Goal: Transaction & Acquisition: Purchase product/service

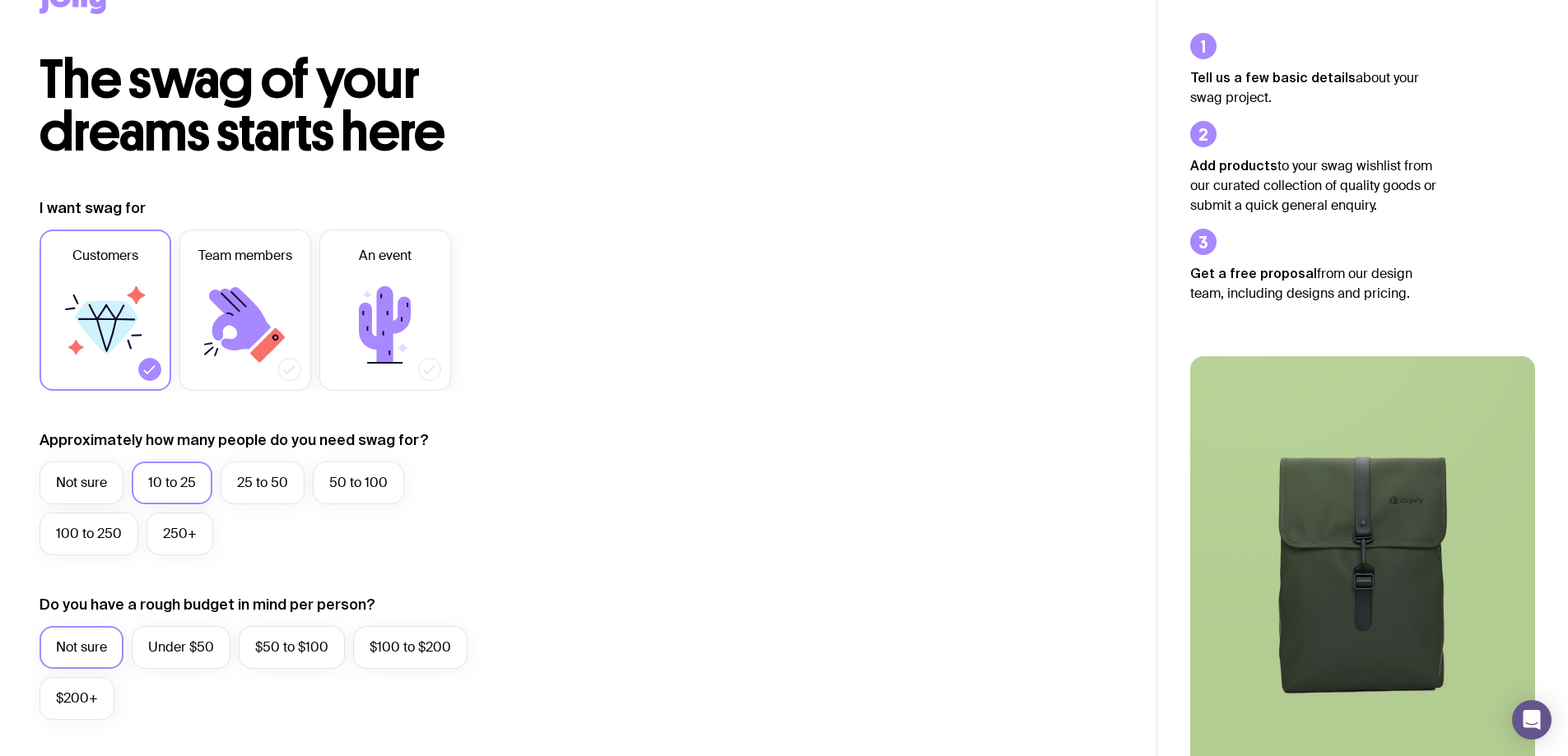
scroll to position [82, 0]
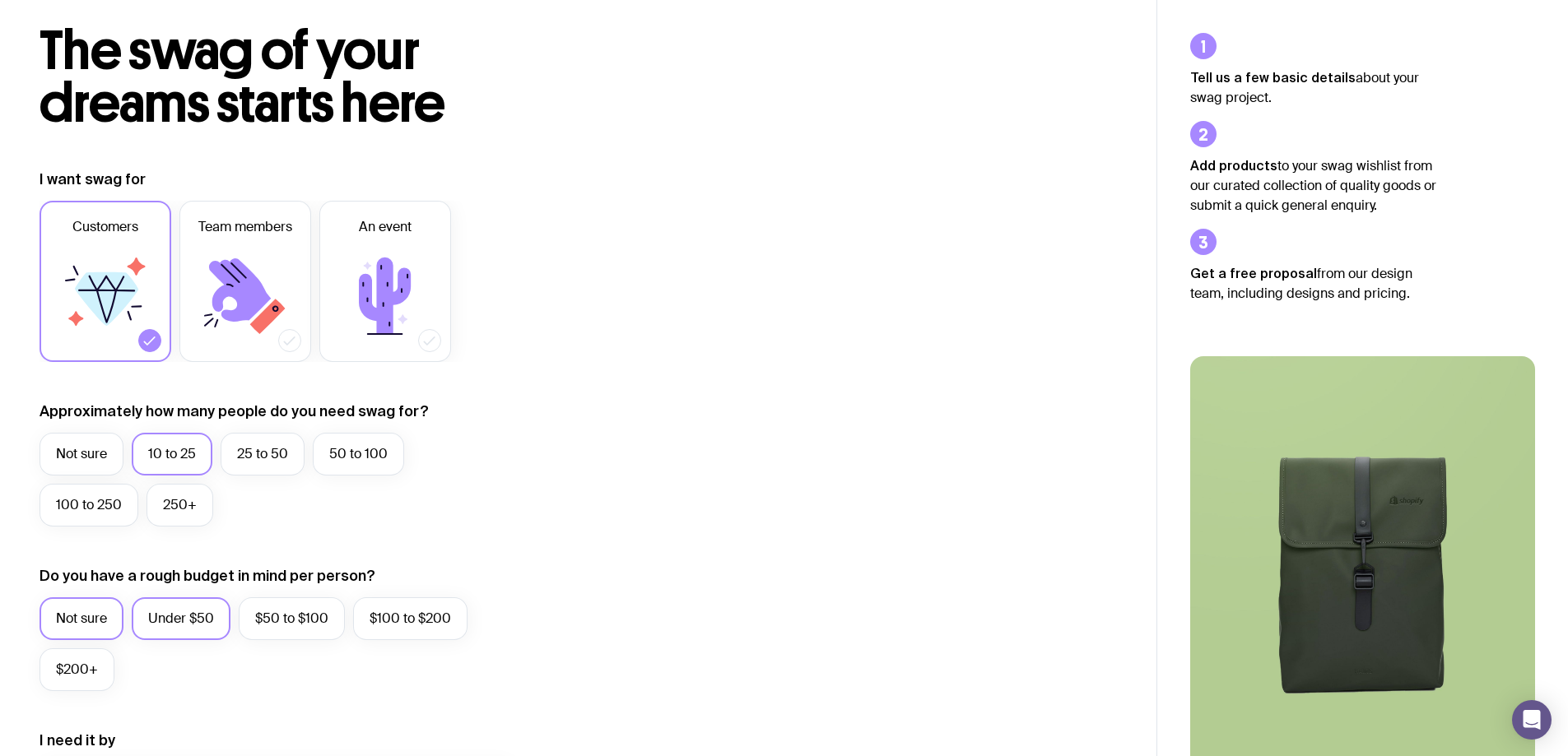
click at [168, 624] on label "Under $50" at bounding box center [181, 619] width 99 height 43
click at [0, 0] on input "Under $50" at bounding box center [0, 0] width 0 height 0
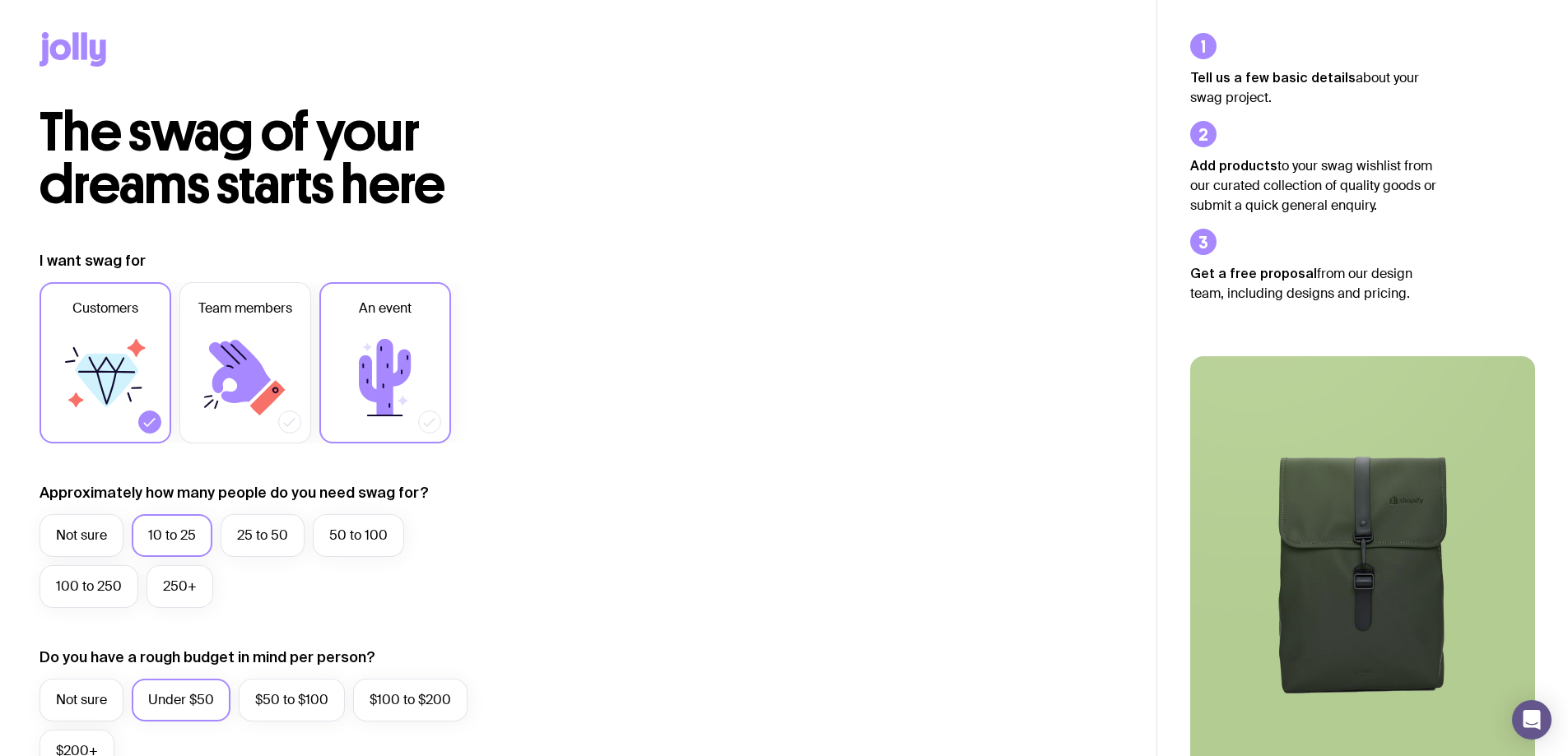
scroll to position [0, 0]
click at [88, 26] on div at bounding box center [579, 54] width 1077 height 107
click at [78, 44] on icon at bounding box center [75, 47] width 6 height 27
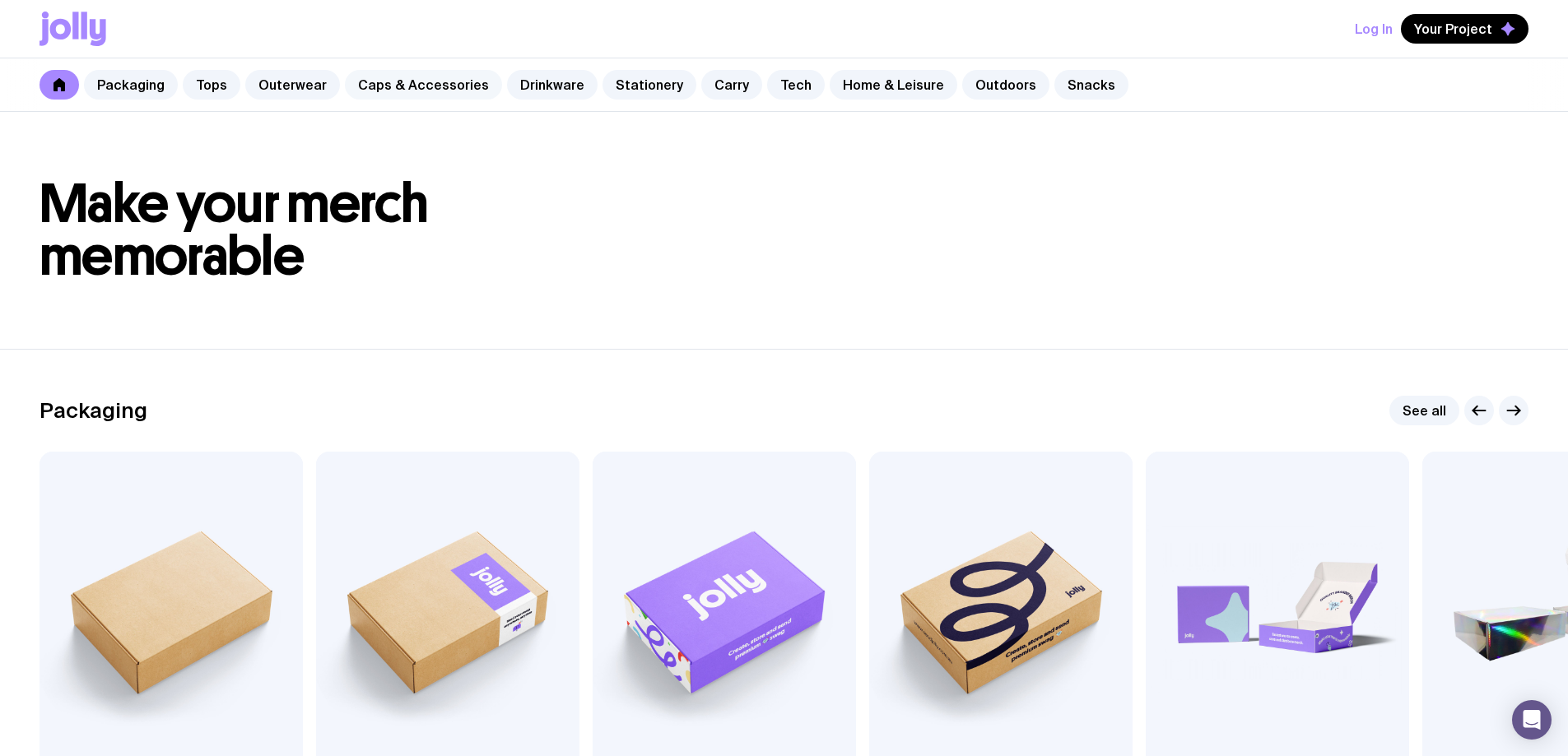
click at [433, 84] on link "Caps & Accessories" at bounding box center [423, 85] width 157 height 29
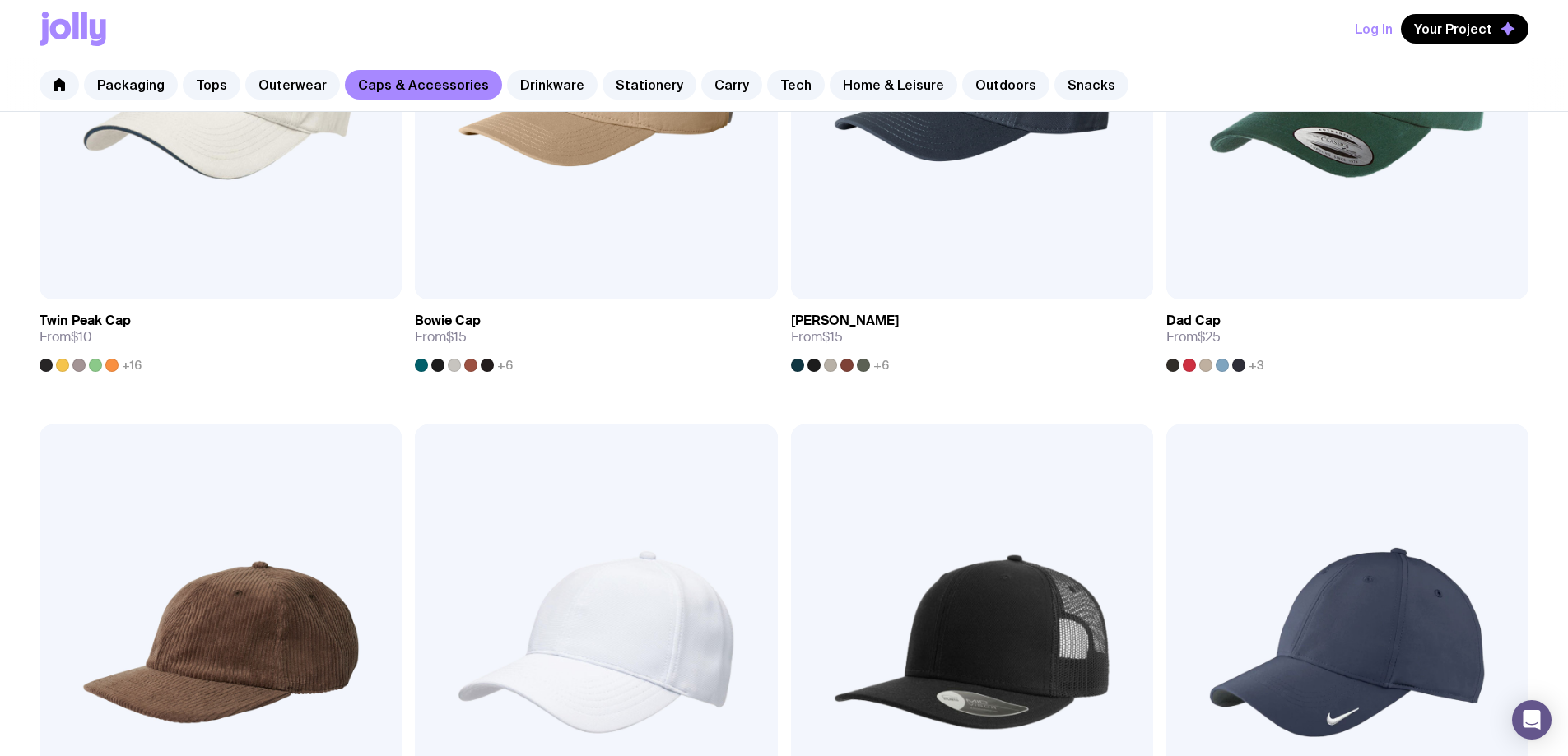
scroll to position [247, 0]
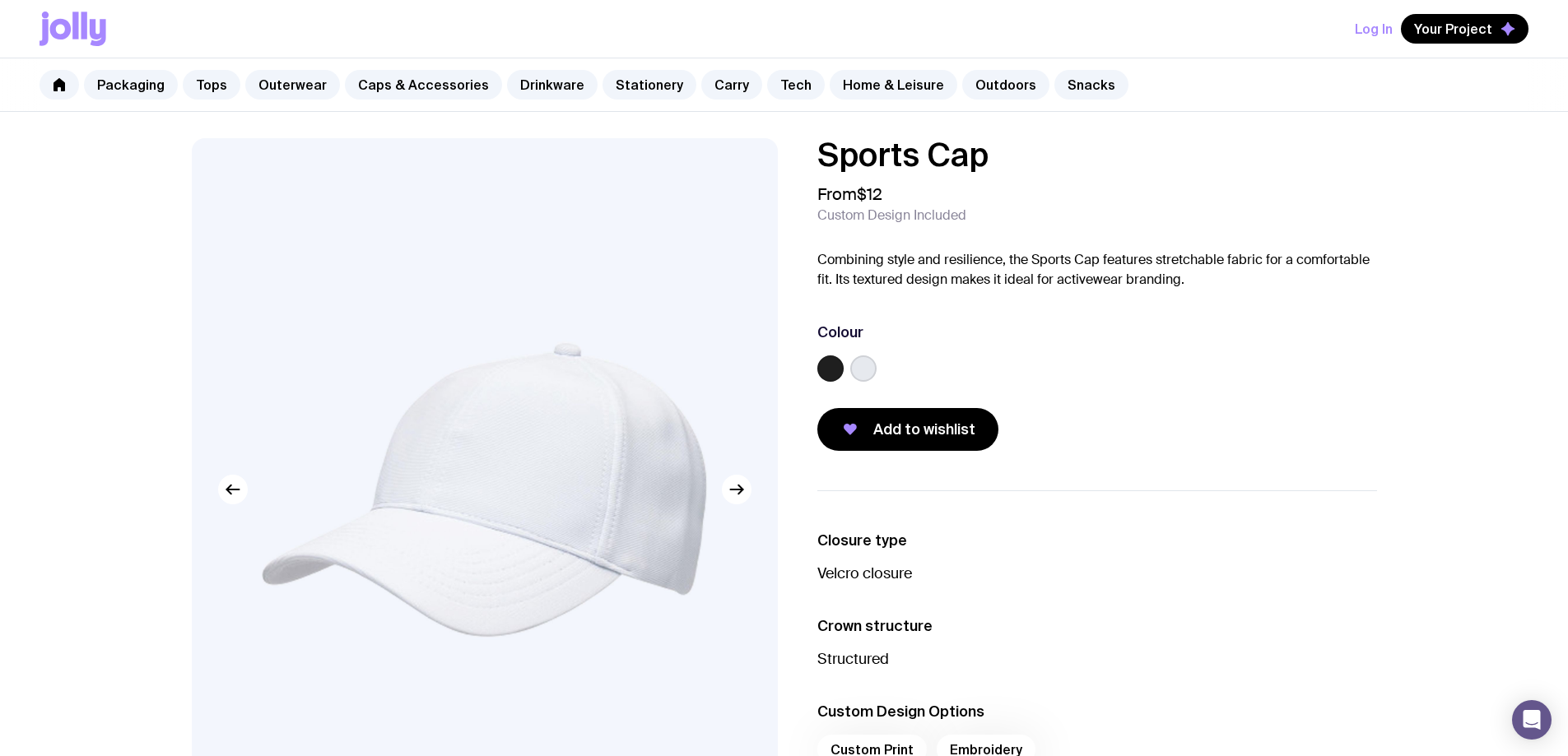
click at [862, 356] on label at bounding box center [864, 369] width 26 height 26
click at [0, 0] on input "radio" at bounding box center [0, 0] width 0 height 0
click at [834, 369] on label at bounding box center [830, 369] width 26 height 26
click at [0, 0] on input "radio" at bounding box center [0, 0] width 0 height 0
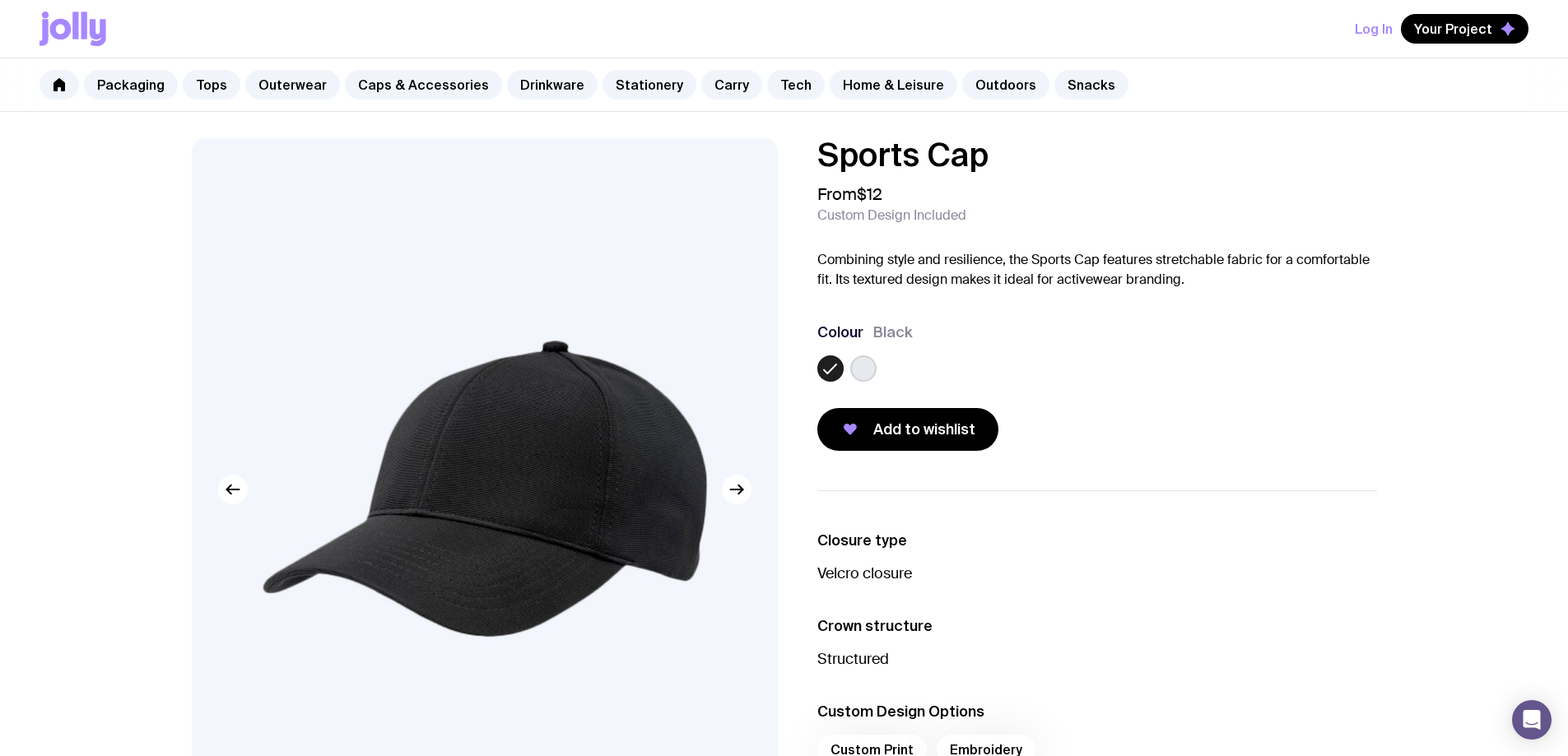
click at [872, 370] on label at bounding box center [864, 369] width 26 height 26
click at [0, 0] on input "radio" at bounding box center [0, 0] width 0 height 0
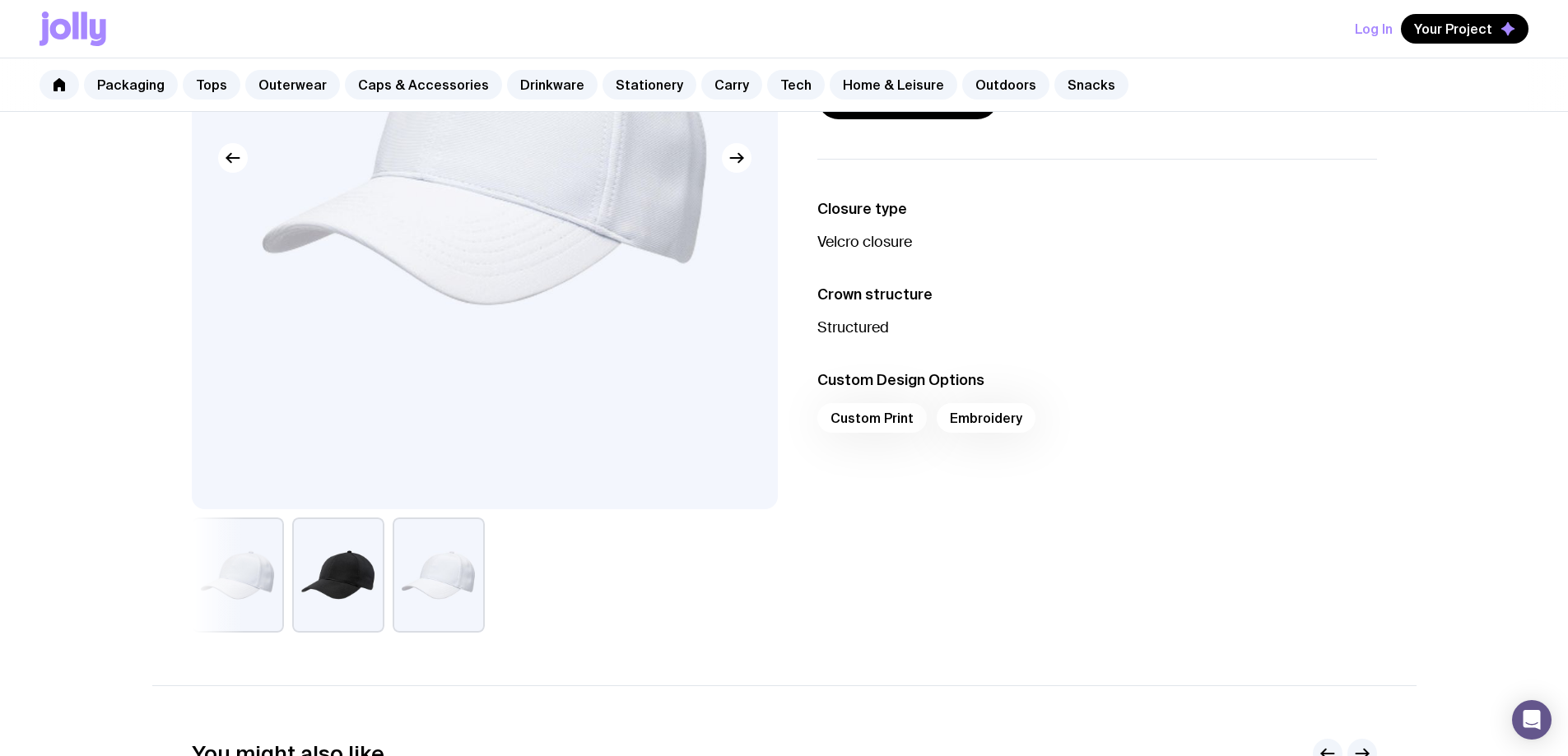
scroll to position [330, 0]
click at [994, 424] on div "Custom Print Embroidery" at bounding box center [1098, 425] width 560 height 40
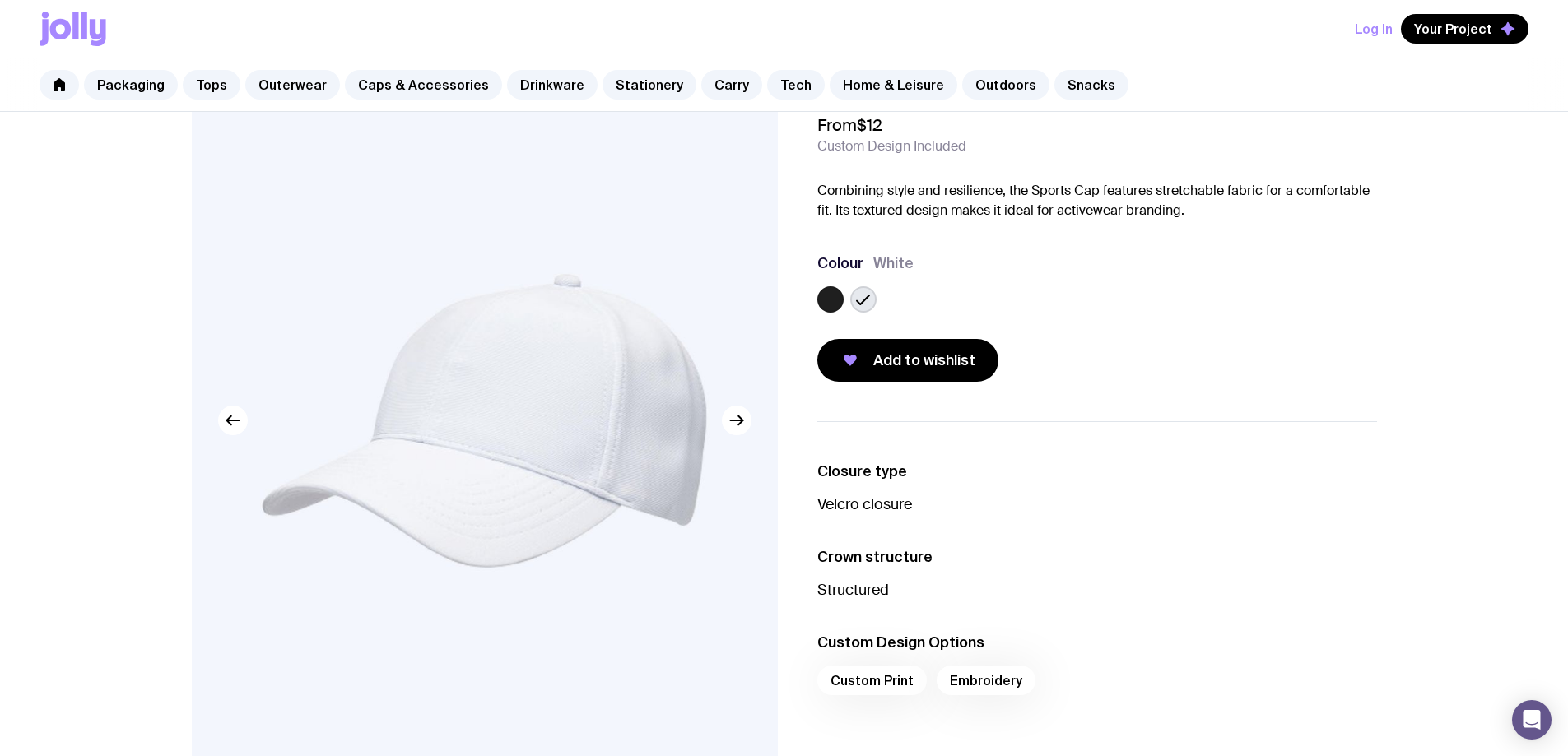
scroll to position [0, 0]
